Goal: Transaction & Acquisition: Purchase product/service

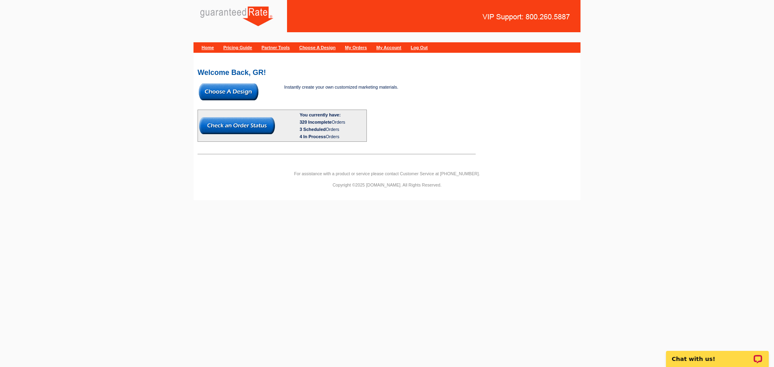
click at [239, 92] on img at bounding box center [229, 91] width 60 height 17
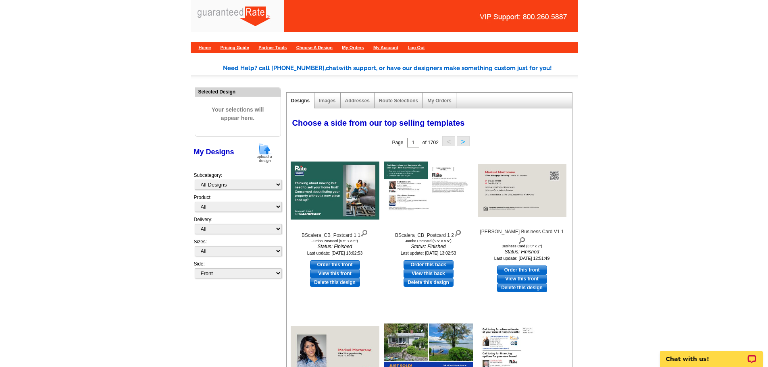
click at [264, 149] on img at bounding box center [264, 153] width 21 height 21
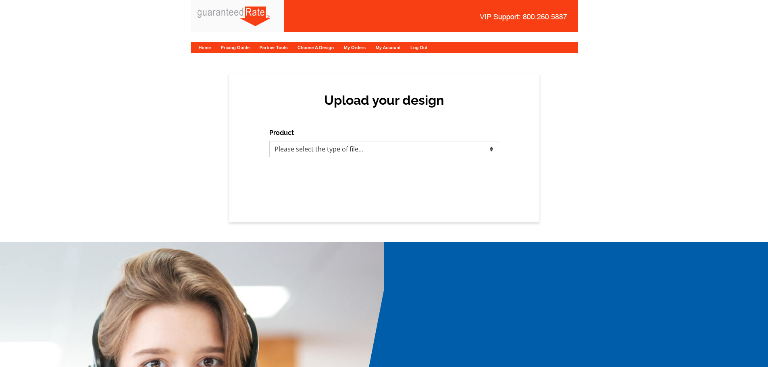
click at [295, 150] on select "Please select the type of file... Postcards Calendars Business Cards Letters an…" at bounding box center [384, 149] width 230 height 16
select select "1"
click at [269, 141] on select "Please select the type of file... Postcards Calendars Business Cards Letters an…" at bounding box center [384, 149] width 230 height 16
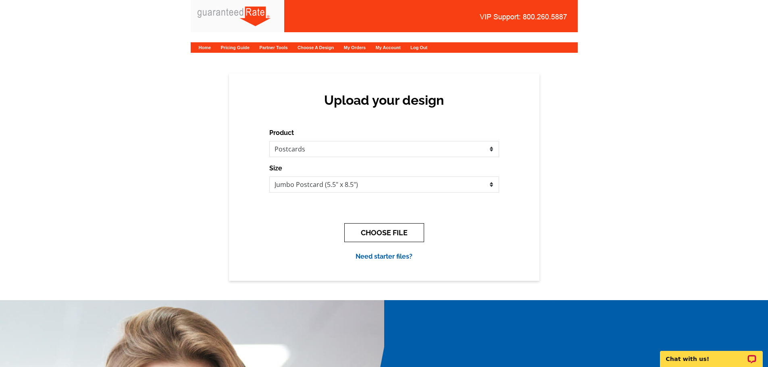
click at [371, 234] on button "CHOOSE FILE" at bounding box center [384, 232] width 80 height 19
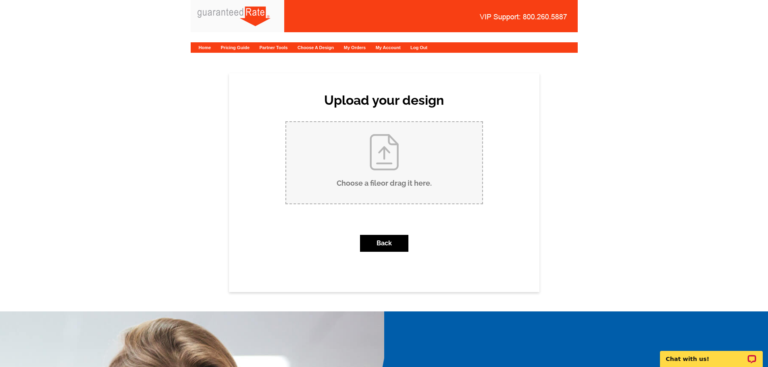
click at [362, 178] on input "Choose a file or drag it here ." at bounding box center [384, 162] width 196 height 81
type input "C:\fakepath\263 Munsonhurst Rd (1).pdf"
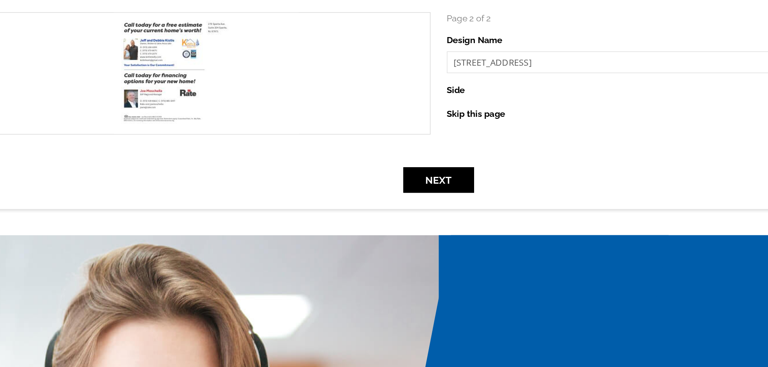
scroll to position [144, 0]
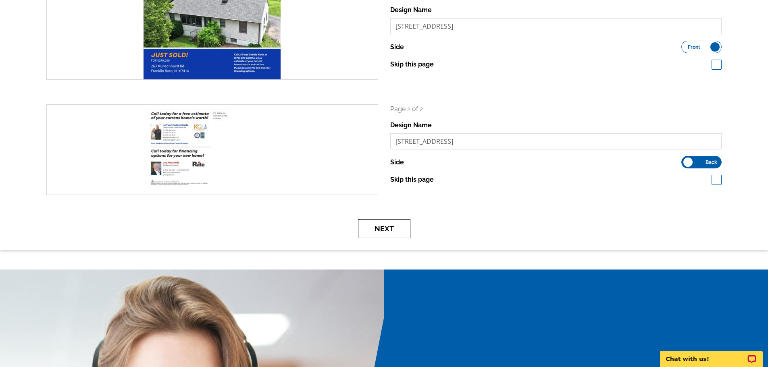
click at [379, 222] on button "Next" at bounding box center [384, 228] width 52 height 19
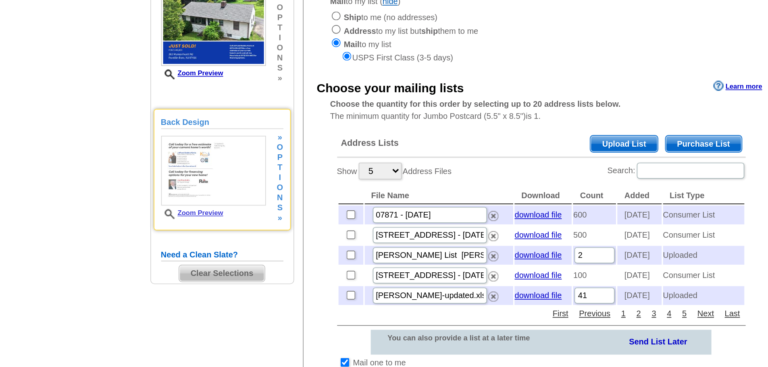
click at [235, 234] on link "Zoom Preview" at bounding box center [219, 234] width 37 height 4
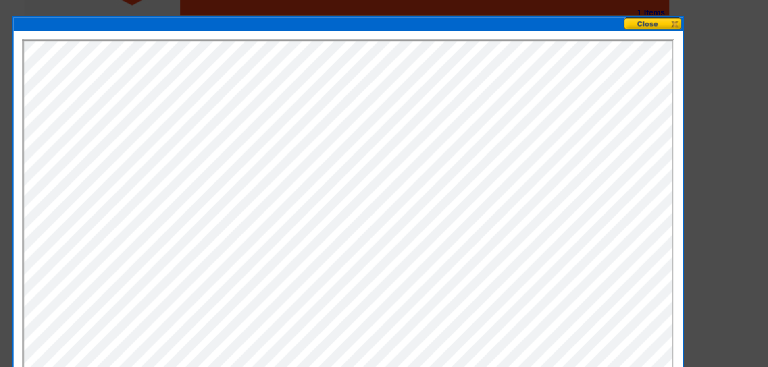
click at [579, 37] on button at bounding box center [567, 37] width 35 height 8
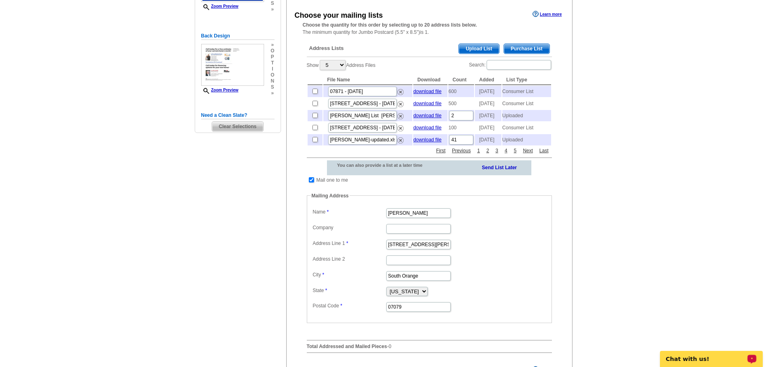
scroll to position [144, 0]
click at [526, 48] on span "Purchase List" at bounding box center [527, 49] width 46 height 10
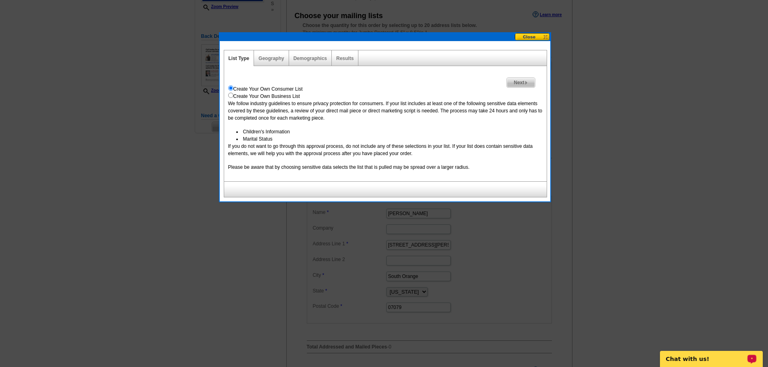
click at [520, 35] on button at bounding box center [532, 37] width 35 height 8
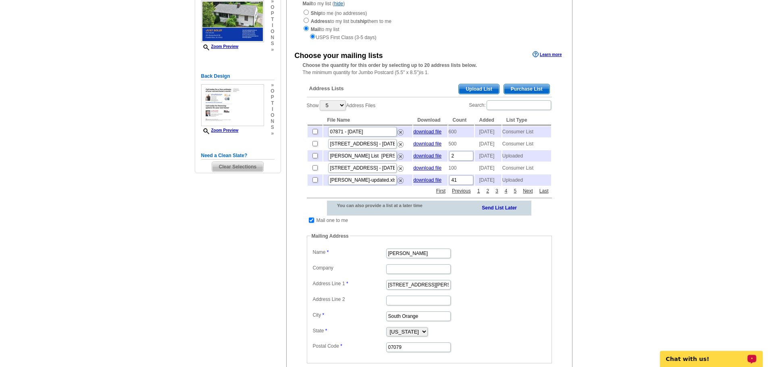
scroll to position [105, 0]
click at [528, 89] on span "Purchase List" at bounding box center [527, 89] width 46 height 10
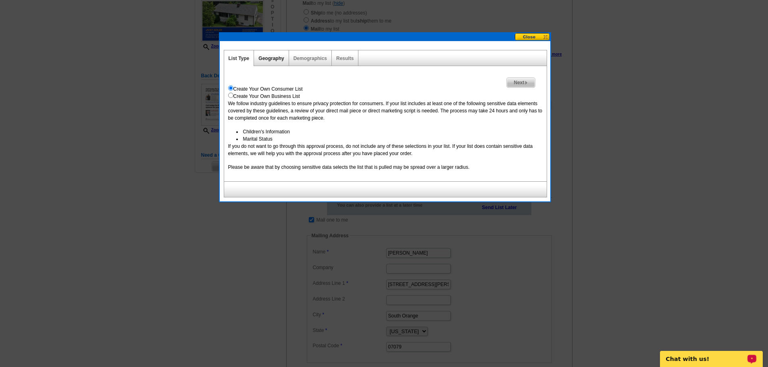
click at [263, 57] on link "Geography" at bounding box center [270, 59] width 25 height 6
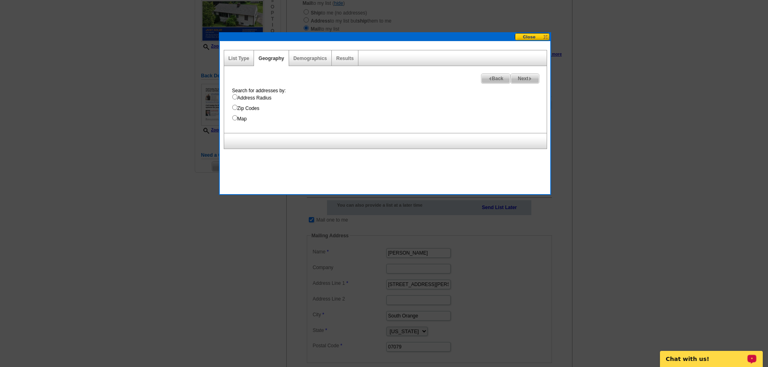
click at [235, 98] on input "Address Radius" at bounding box center [234, 96] width 5 height 5
radio input "true"
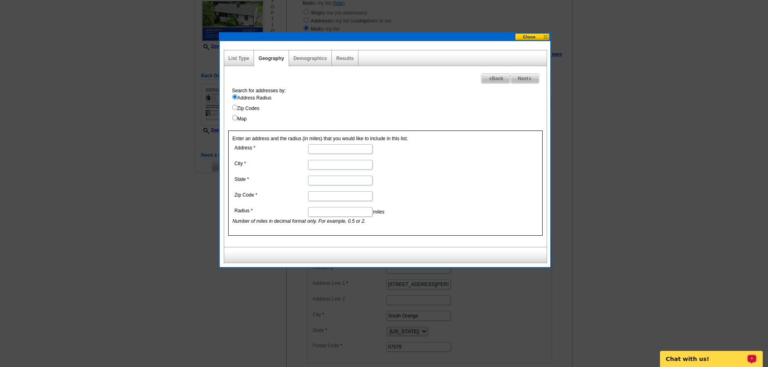
click at [319, 149] on input "Address" at bounding box center [340, 149] width 64 height 10
paste input "263 Munsonhurst Rd, Franklin Boro, NJ 07416"
type input "263 Munsonhurst Rd, Franklin Boro, NJ 07416"
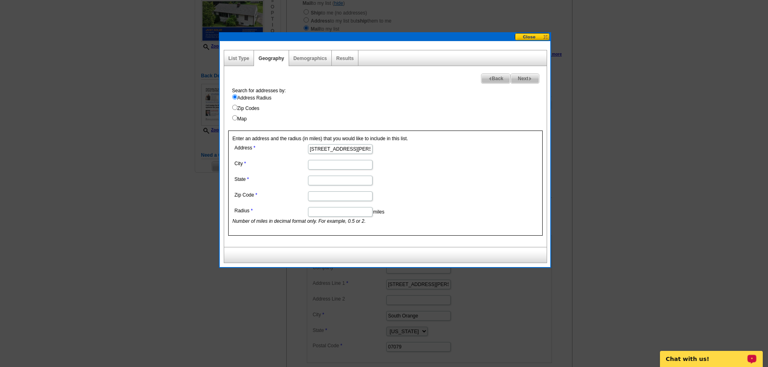
click at [323, 166] on input "City" at bounding box center [340, 165] width 64 height 10
paste input "263 Munsonhurst Rd, Franklin Boro, NJ 07416"
type input "263 Munsonhurst Rd, Franklin Boro, NJ 07416"
click at [314, 182] on input "State" at bounding box center [340, 181] width 64 height 10
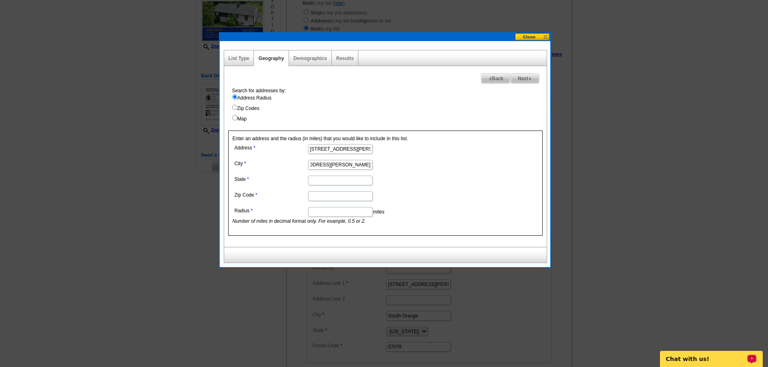
scroll to position [0, 0]
paste input "263 Munsonhurst Rd, Franklin Boro, NJ 07416"
type input "263 Munsonhurst Rd, Franklin Boro, NJ 07416"
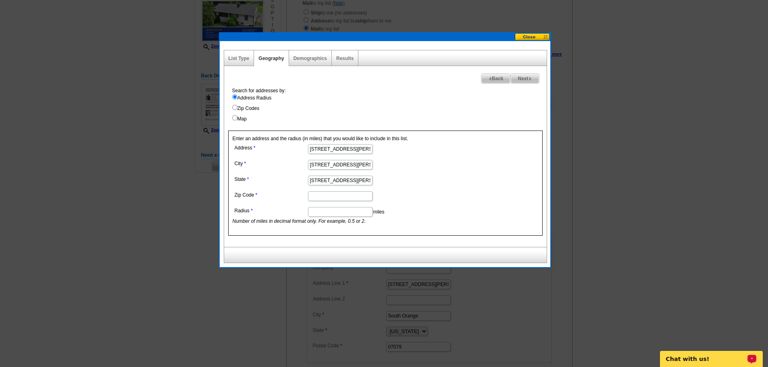
click at [321, 196] on input "Zip Code" at bounding box center [340, 196] width 64 height 10
paste input "263 Munsonhurst Rd, Franklin Boro, NJ 07416"
type input "263 Munsonhurst Rd, Franklin Boro, NJ 07416"
drag, startPoint x: 355, startPoint y: 150, endPoint x: 449, endPoint y: 195, distance: 103.8
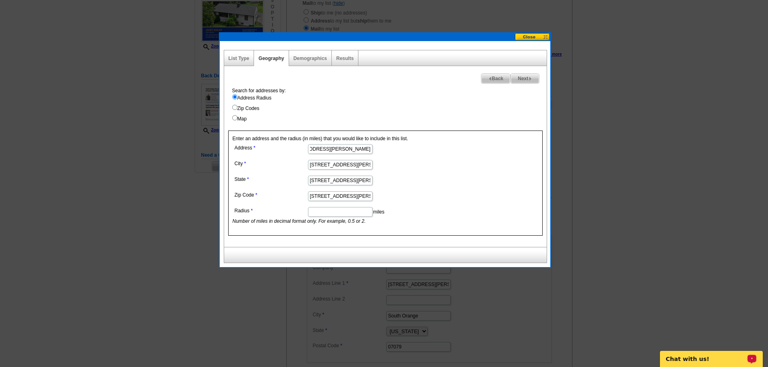
click at [449, 195] on form "Address 263 Munsonhurst Rd, Franklin Boro, NJ 07416 City 263 Munsonhurst Rd, Fr…" at bounding box center [385, 183] width 305 height 83
type input "263 Munsonhurst Rd"
drag, startPoint x: 356, startPoint y: 166, endPoint x: 231, endPoint y: 169, distance: 125.4
click at [231, 169] on div "Enter an address and the radius (in miles) that you would like to include in th…" at bounding box center [385, 183] width 314 height 105
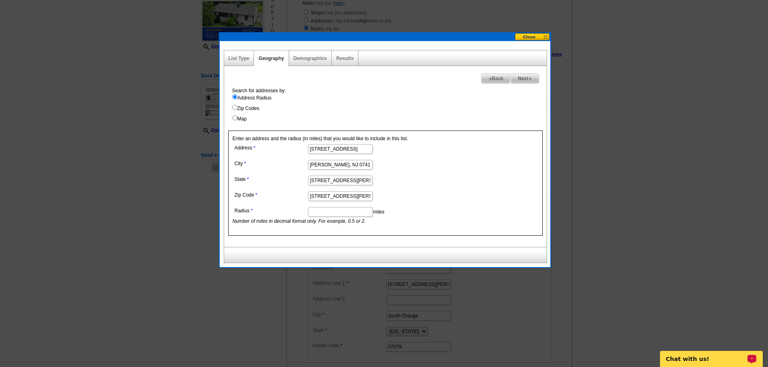
drag, startPoint x: 327, startPoint y: 164, endPoint x: 456, endPoint y: 177, distance: 130.0
click at [456, 177] on form "Address 263 Munsonhurst Rd City Franklin Boro, NJ 07416 State 263 Munsonhurst R…" at bounding box center [385, 183] width 305 height 83
type input "Franklin Boro"
drag, startPoint x: 370, startPoint y: 182, endPoint x: 279, endPoint y: 193, distance: 90.9
click at [279, 193] on dl "Address 263 Munsonhurst Rd City Franklin Boro State 263 Munsonhurst Rd, Frankli…" at bounding box center [340, 183] width 214 height 83
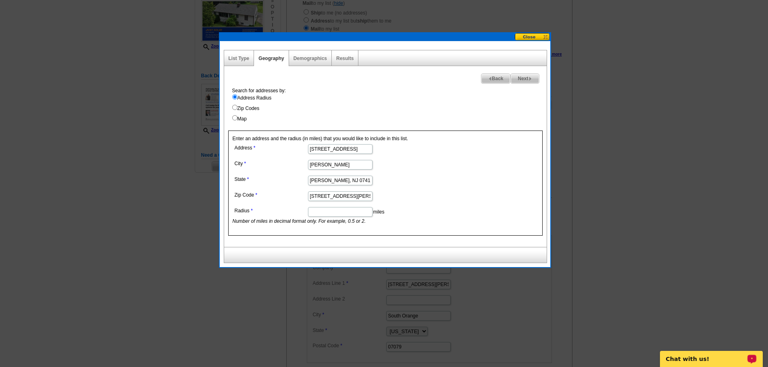
drag, startPoint x: 324, startPoint y: 180, endPoint x: 257, endPoint y: 179, distance: 67.3
click at [257, 179] on dl "Address 263 Munsonhurst Rd City Franklin Boro State lin Boro, NJ 07416 Zip Code…" at bounding box center [340, 183] width 214 height 83
drag, startPoint x: 339, startPoint y: 181, endPoint x: 316, endPoint y: 181, distance: 23.4
click at [316, 181] on input "NJ 07416" at bounding box center [340, 181] width 64 height 10
type input "NJ"
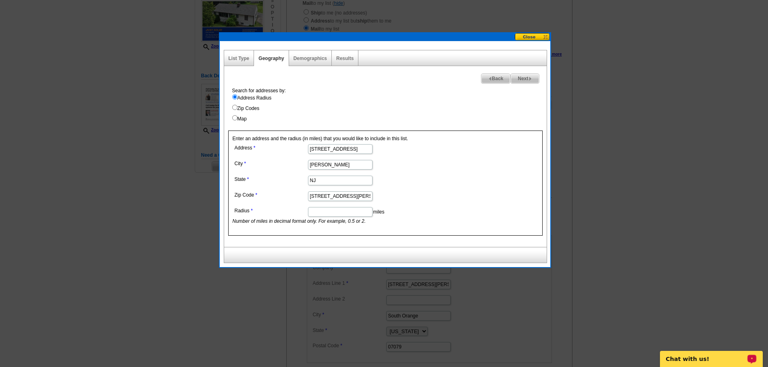
drag, startPoint x: 368, startPoint y: 197, endPoint x: 276, endPoint y: 198, distance: 91.5
click at [276, 198] on dl "Address 263 Munsonhurst Rd City Franklin Boro State NJ Zip Code 263 Munsonhurst…" at bounding box center [340, 183] width 214 height 83
drag, startPoint x: 339, startPoint y: 197, endPoint x: 283, endPoint y: 194, distance: 56.9
click at [283, 194] on dl "Address 263 Munsonhurst Rd City Franklin Boro State NJ Zip Code klin Boro, NJ 0…" at bounding box center [340, 183] width 214 height 83
type input "07416"
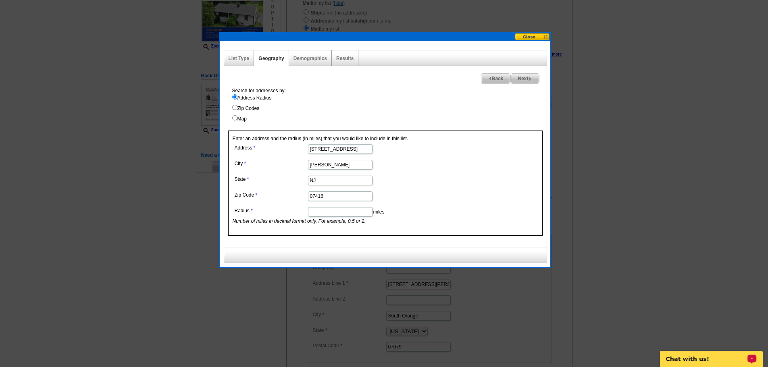
click at [352, 211] on input "Radius" at bounding box center [340, 212] width 64 height 10
type input ".5"
click at [313, 60] on link "Demographics" at bounding box center [309, 59] width 33 height 6
select select
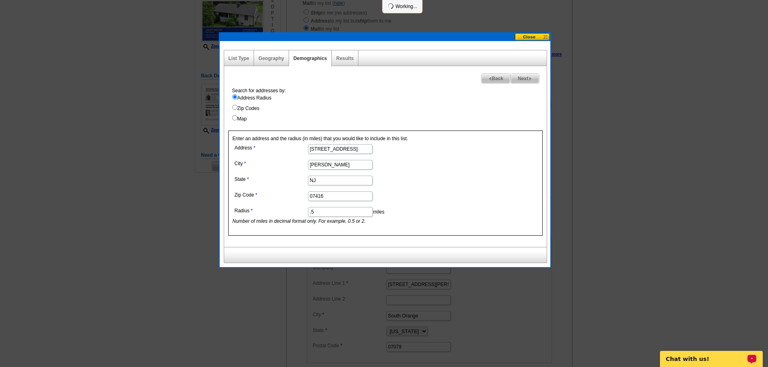
select select
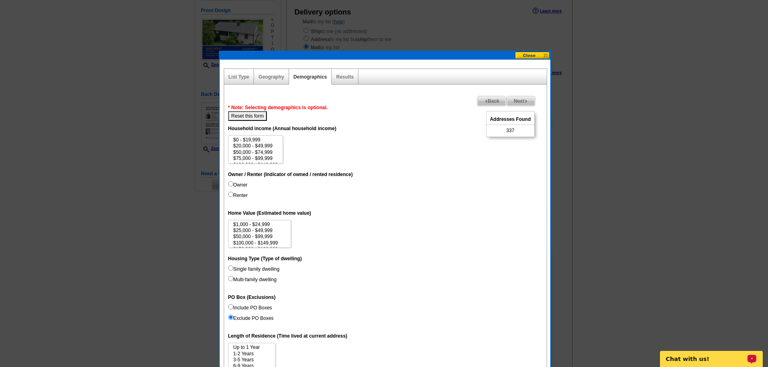
scroll to position [87, 0]
click at [269, 77] on link "Geography" at bounding box center [270, 77] width 25 height 6
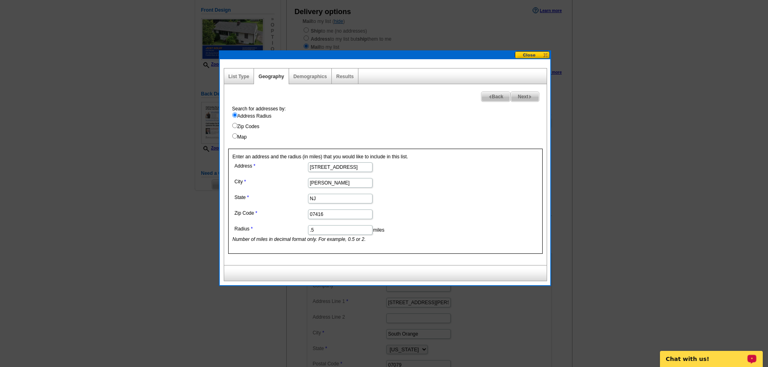
click at [330, 231] on input ".5" at bounding box center [340, 230] width 64 height 10
type input ".4"
click at [349, 75] on link "Results" at bounding box center [344, 77] width 17 height 6
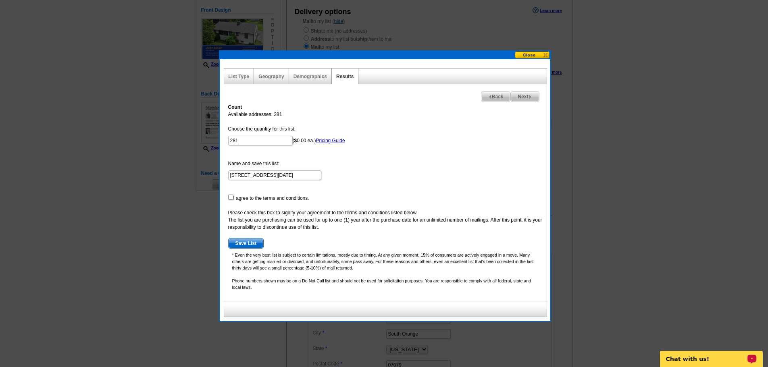
click at [276, 83] on div "Geography" at bounding box center [271, 77] width 35 height 16
click at [278, 69] on div "Geography" at bounding box center [271, 77] width 35 height 16
click at [276, 75] on link "Geography" at bounding box center [270, 77] width 25 height 6
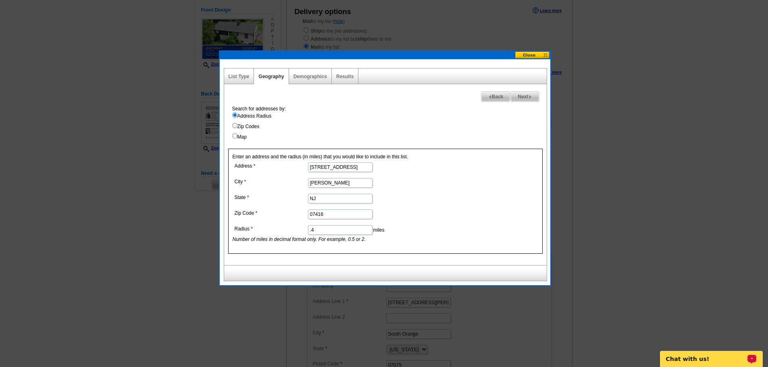
click at [338, 231] on input ".4" at bounding box center [340, 230] width 64 height 10
type input ".45"
click at [347, 75] on link "Results" at bounding box center [344, 77] width 17 height 6
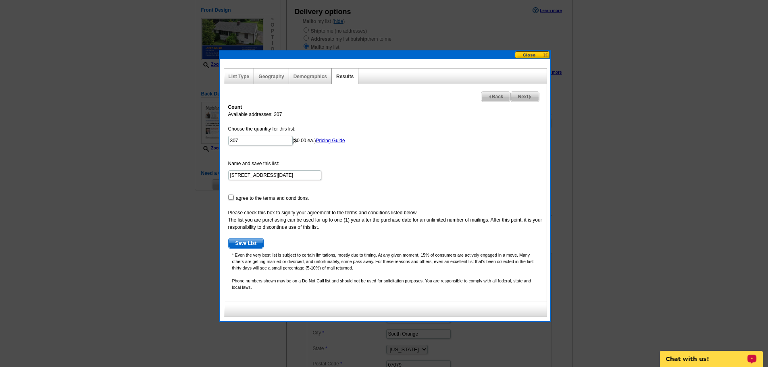
click at [253, 135] on form "Choose the quantity for this list: 307 ($0.00 ea.) Pricing Guide Name and save …" at bounding box center [385, 186] width 314 height 123
click at [253, 139] on input "307" at bounding box center [260, 141] width 64 height 10
type input "300"
click at [231, 200] on form "Choose the quantity for this list: 300 ($0.00 ea.) Pricing Guide Name and save …" at bounding box center [385, 186] width 314 height 123
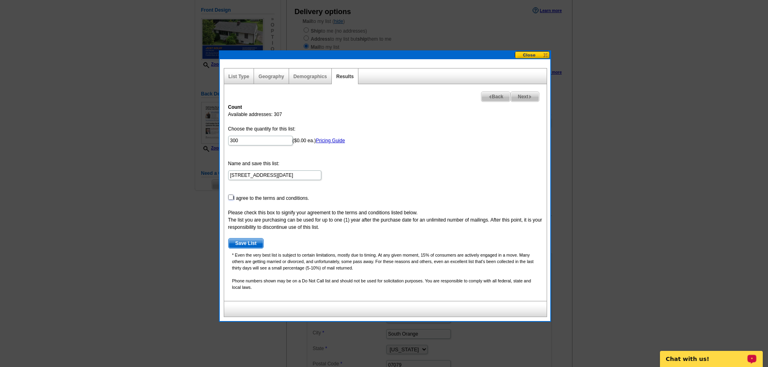
click at [231, 196] on input "checkbox" at bounding box center [230, 197] width 5 height 5
checkbox input "true"
click at [253, 244] on span "Save List" at bounding box center [246, 244] width 35 height 10
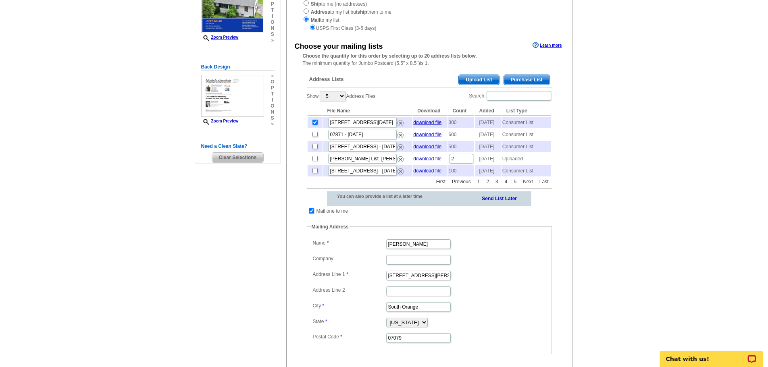
scroll to position [115, 0]
click at [313, 212] on input "checkbox" at bounding box center [311, 209] width 5 height 5
checkbox input "false"
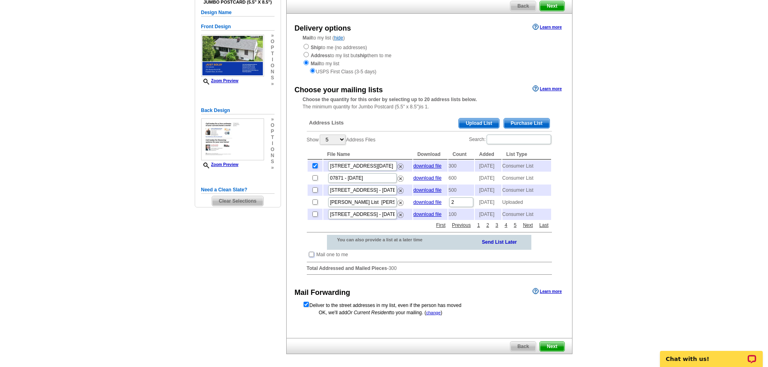
scroll to position [148, 0]
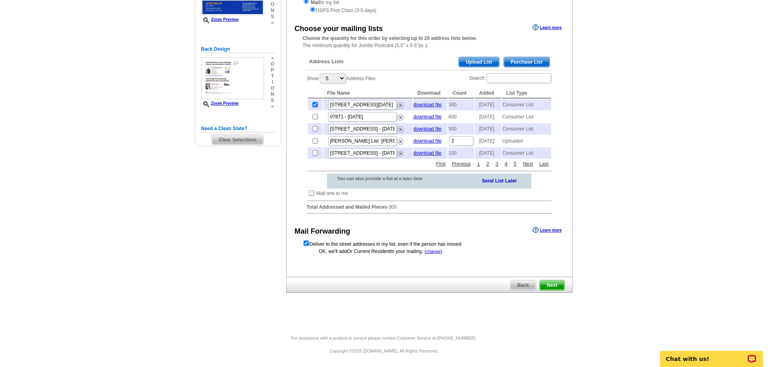
click at [553, 283] on span "Next" at bounding box center [552, 285] width 24 height 10
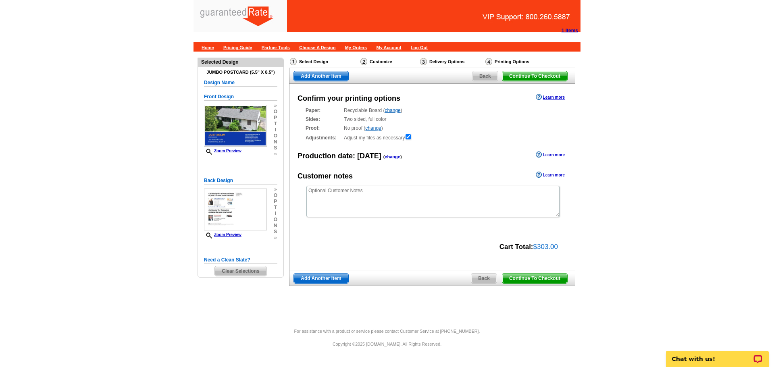
click at [547, 278] on span "Continue To Checkout" at bounding box center [534, 279] width 65 height 10
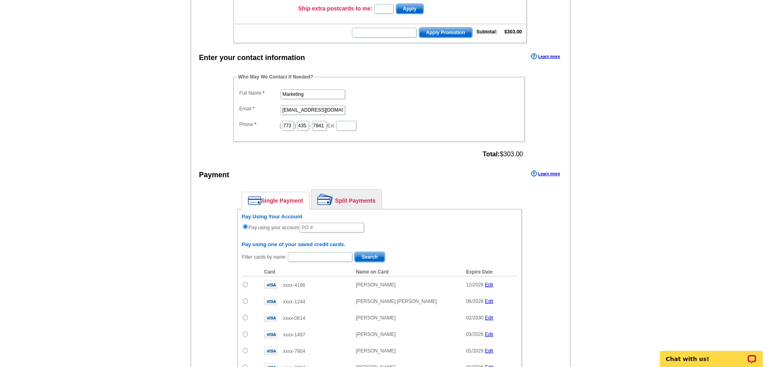
scroll to position [190, 0]
click at [303, 97] on input "Marketing" at bounding box center [312, 95] width 64 height 10
type input "[PERSON_NAME]"
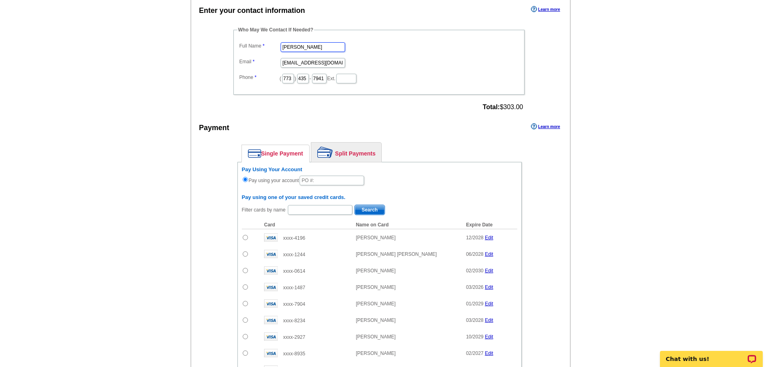
scroll to position [237, 0]
click at [342, 150] on link "Split Payments" at bounding box center [346, 152] width 70 height 19
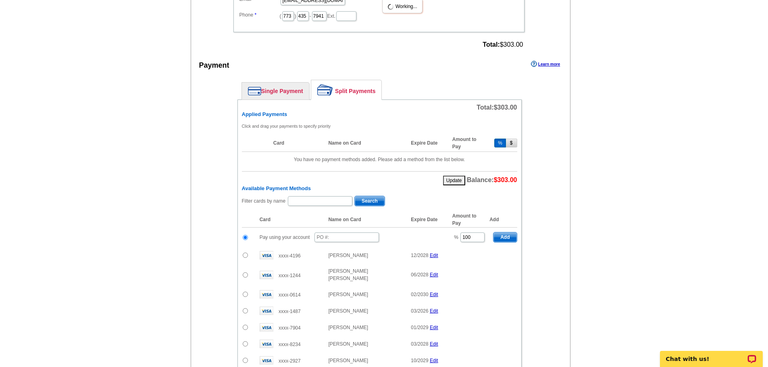
scroll to position [304, 0]
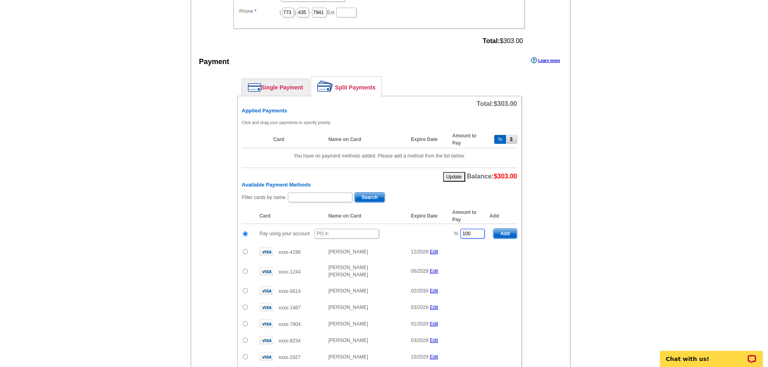
click at [472, 233] on input "100" at bounding box center [472, 234] width 24 height 10
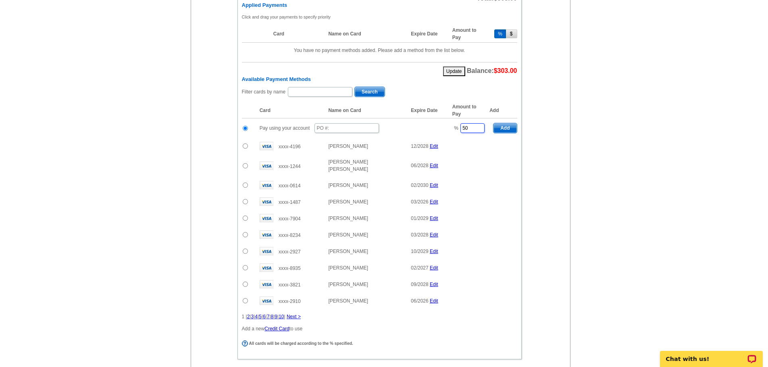
scroll to position [409, 0]
type input "50"
click at [349, 132] on input "text" at bounding box center [346, 129] width 64 height 10
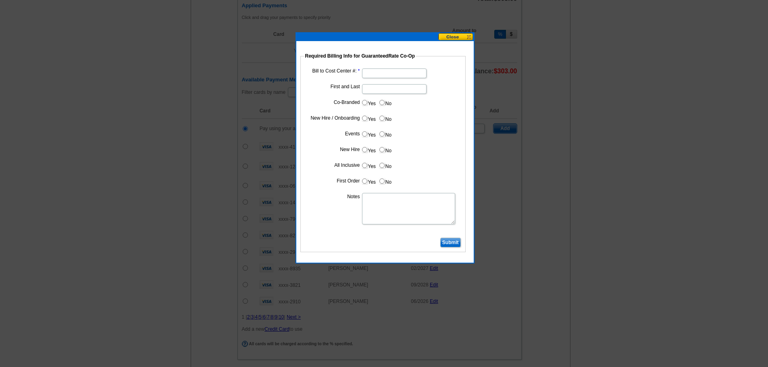
type input "08192025_337_SW"
click at [398, 75] on input "Bill to Cost Center #:" at bounding box center [394, 74] width 64 height 10
type input "1766"
click at [377, 89] on input "First and Last" at bounding box center [394, 89] width 64 height 10
type input "[PERSON_NAME]"
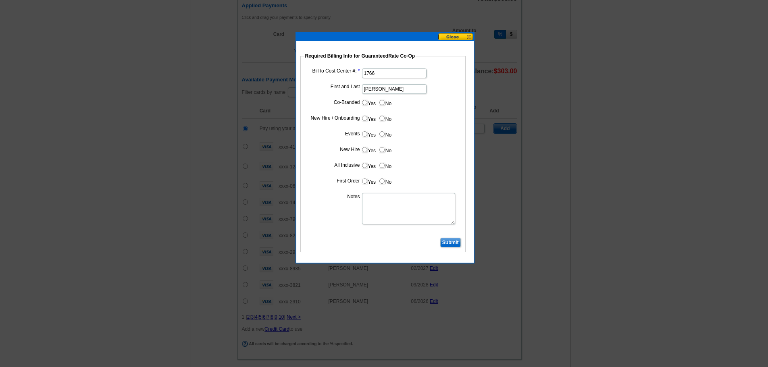
click at [364, 103] on input "Yes" at bounding box center [364, 102] width 5 height 5
radio input "true"
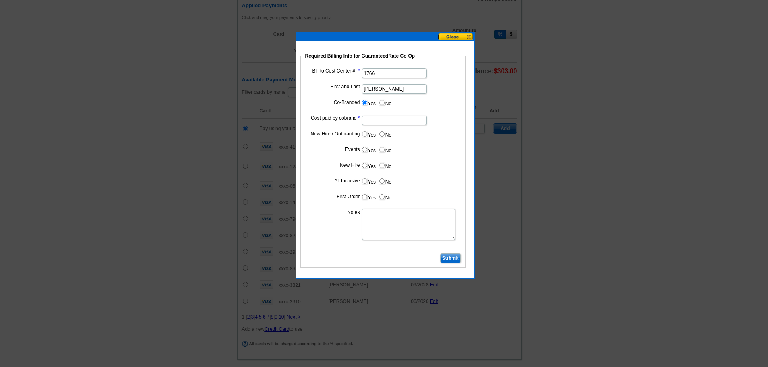
click at [370, 121] on input "Cost paid by cobrand" at bounding box center [394, 121] width 64 height 10
type input "50"
click at [382, 134] on input "No" at bounding box center [381, 133] width 5 height 5
radio input "true"
click at [383, 150] on input "No" at bounding box center [381, 149] width 5 height 5
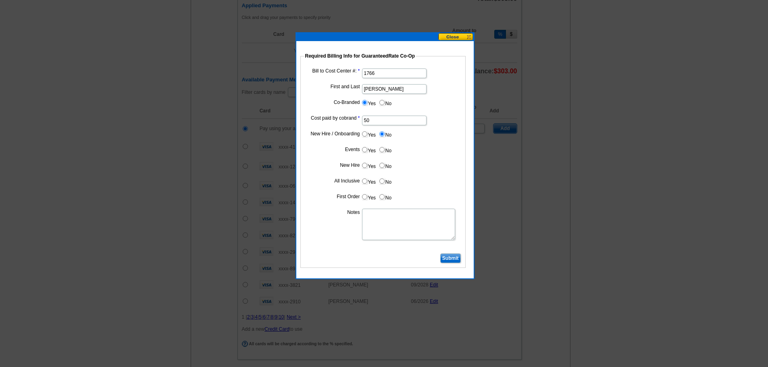
radio input "true"
click at [382, 164] on input "No" at bounding box center [381, 165] width 5 height 5
radio input "true"
click at [382, 181] on input "No" at bounding box center [381, 181] width 5 height 5
radio input "true"
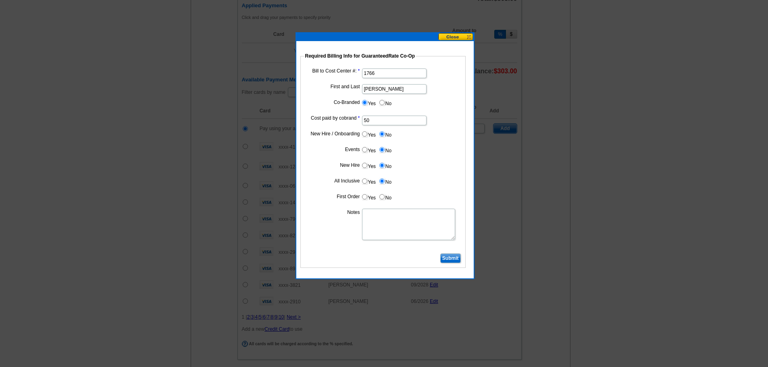
click at [383, 198] on input "No" at bounding box center [381, 196] width 5 height 5
radio input "true"
click at [382, 216] on textarea "Notes" at bounding box center [408, 224] width 93 height 31
type textarea "C"
type textarea "50/50 split bill to CC 1766"
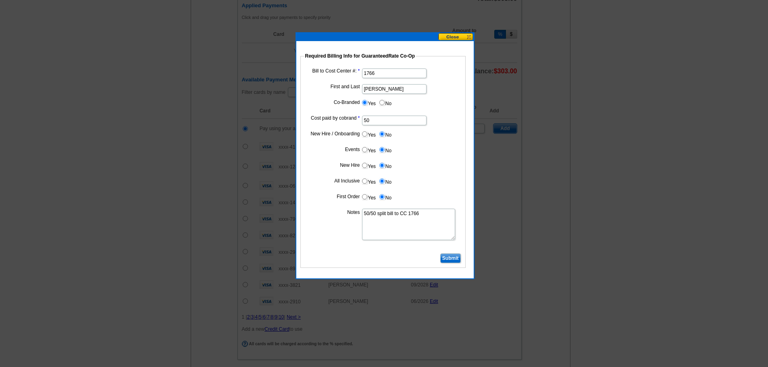
click at [453, 260] on input "Submit" at bounding box center [450, 258] width 21 height 10
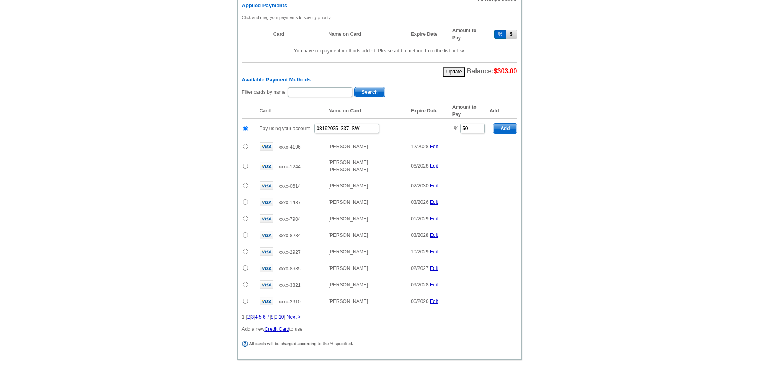
click at [508, 127] on span "Add" at bounding box center [504, 129] width 23 height 10
type input "100"
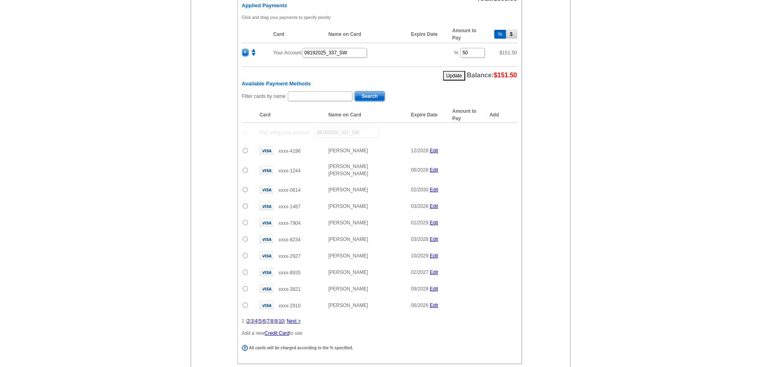
radio input "false"
click at [303, 100] on input "text" at bounding box center [320, 96] width 64 height 10
type input "kistle"
click at [372, 95] on span "Search" at bounding box center [370, 96] width 30 height 10
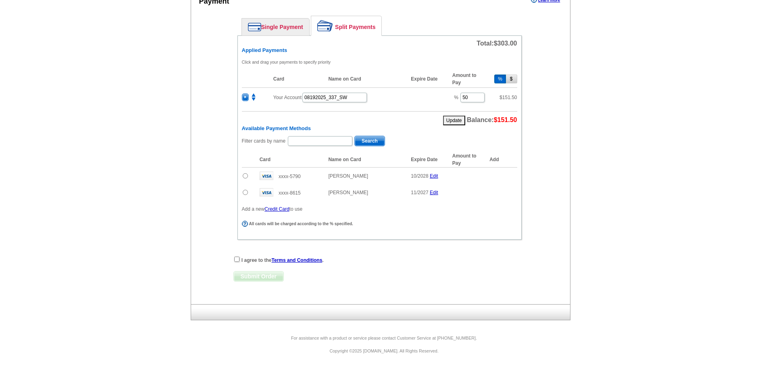
scroll to position [364, 0]
click at [245, 176] on input "radio" at bounding box center [245, 175] width 5 height 5
click at [511, 175] on span "Add" at bounding box center [504, 177] width 23 height 10
radio input "false"
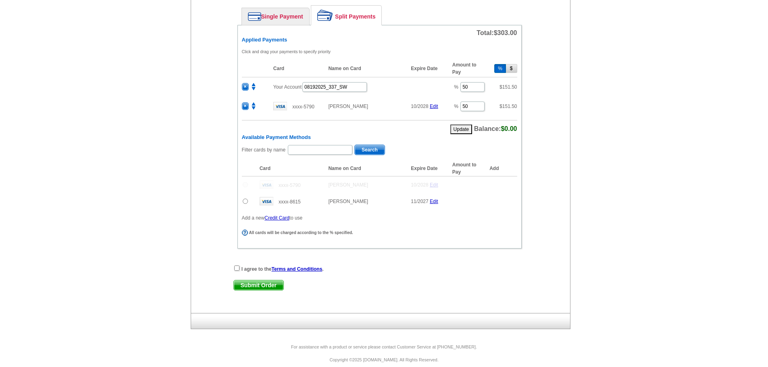
scroll to position [384, 0]
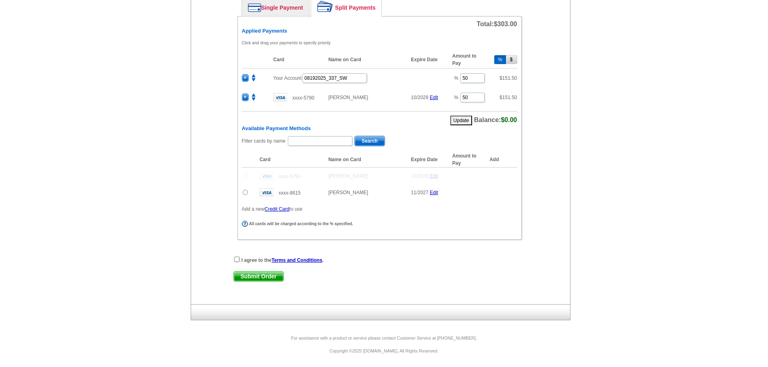
click at [239, 263] on div "I agree to the Terms and Conditions ." at bounding box center [379, 260] width 292 height 8
click at [235, 258] on input "checkbox" at bounding box center [236, 259] width 5 height 5
checkbox input "true"
click at [256, 276] on span "Submit Order" at bounding box center [259, 277] width 50 height 10
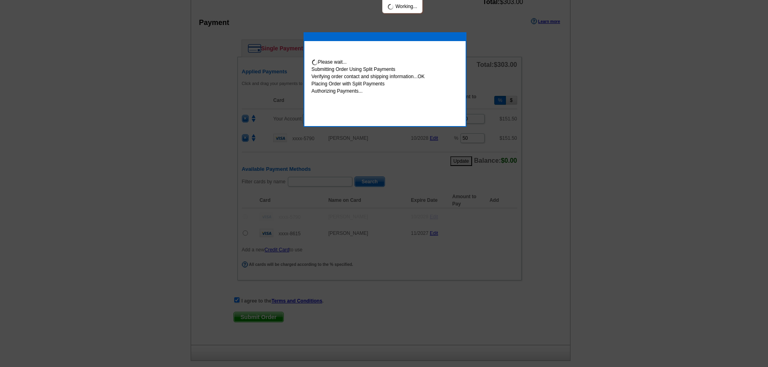
scroll to position [424, 0]
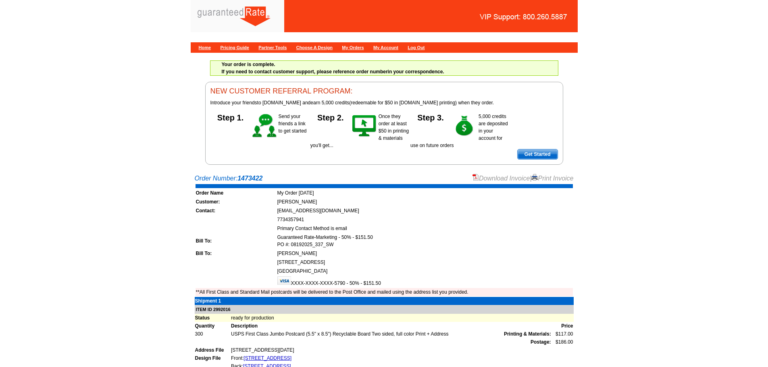
click at [486, 179] on link "Download Invoice" at bounding box center [500, 178] width 57 height 7
